Goal: Task Accomplishment & Management: Complete application form

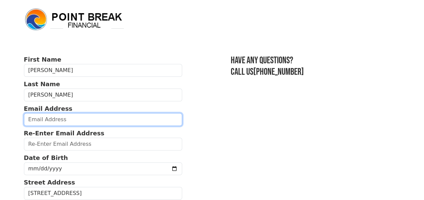
click at [71, 119] on input "email" at bounding box center [103, 119] width 158 height 13
type input "[EMAIL_ADDRESS][DOMAIN_NAME]"
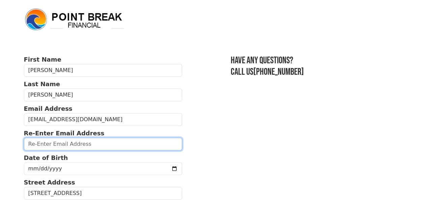
type input "[EMAIL_ADDRESS][DOMAIN_NAME]"
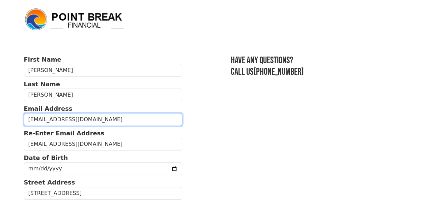
type input "[PHONE_NUMBER]"
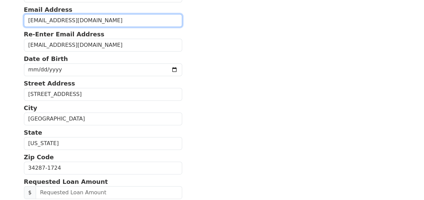
scroll to position [94, 0]
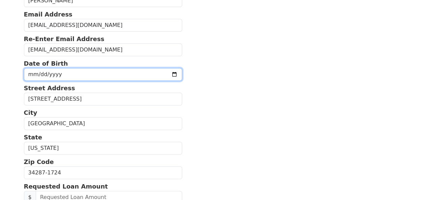
click at [44, 71] on input "date" at bounding box center [103, 74] width 158 height 13
click at [32, 72] on input "date" at bounding box center [103, 74] width 158 height 13
type input "[DATE]"
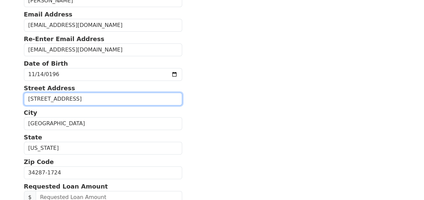
click at [85, 100] on input "[STREET_ADDRESS]" at bounding box center [103, 99] width 158 height 13
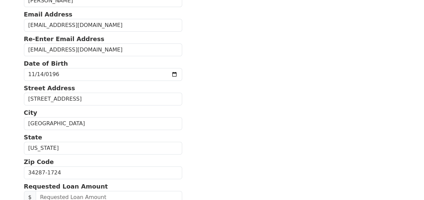
click at [205, 140] on section "First Name [PERSON_NAME] Last Name [PERSON_NAME] Email Address [EMAIL_ADDRESS][…" at bounding box center [212, 173] width 376 height 425
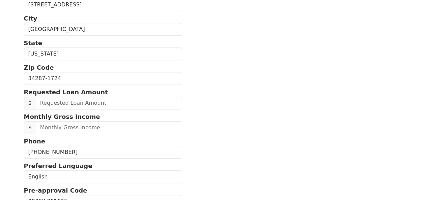
scroll to position [202, 0]
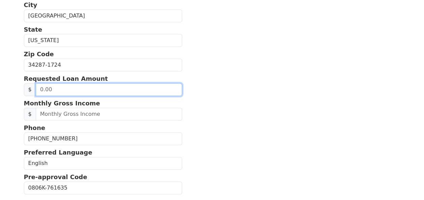
click at [76, 88] on input "text" at bounding box center [109, 89] width 146 height 13
type input "50,000.00"
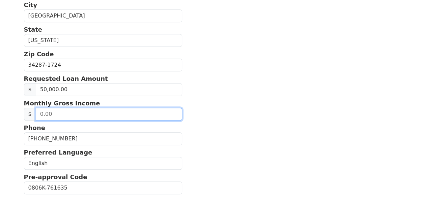
click at [66, 111] on input "text" at bounding box center [109, 114] width 146 height 13
type input "6,500.00"
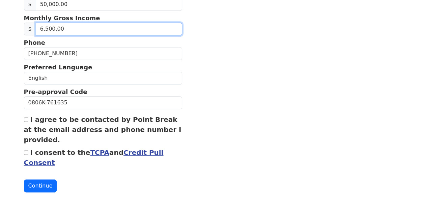
scroll to position [292, 0]
